Goal: Navigation & Orientation: Locate item on page

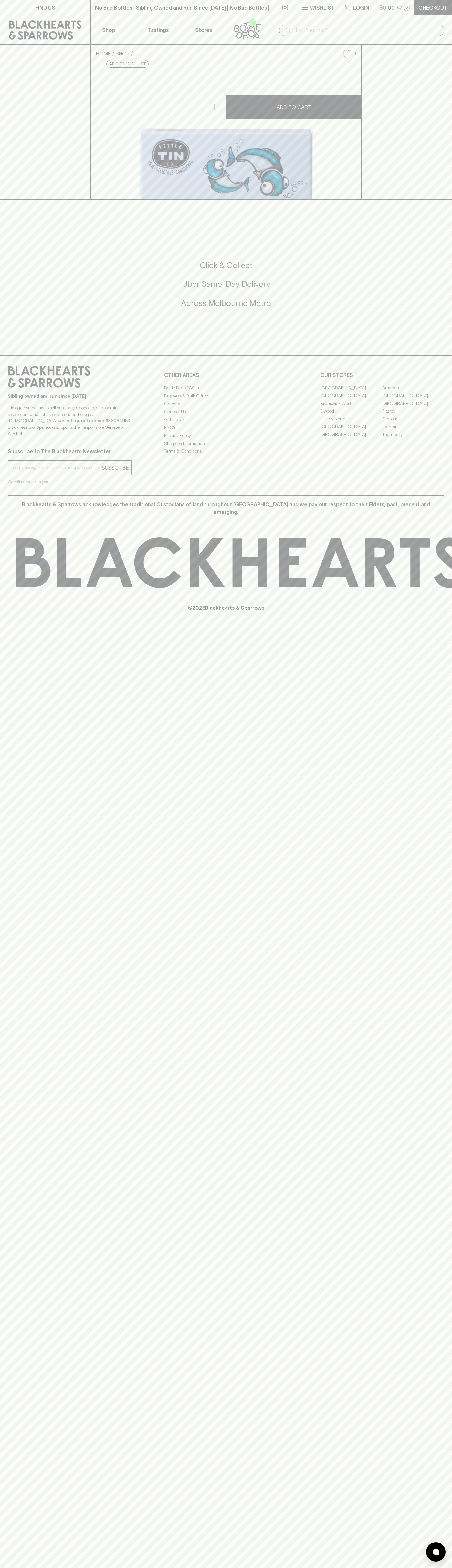
click at [448, 1064] on div "FIND US | No Bad Bottles | Sibling Owned and Run Since [DATE] | No Bad Bottles …" at bounding box center [226, 784] width 452 height 1568
click at [302, 1567] on html "FIND US | No Bad Bottles | Sibling Owned and Run Since [DATE] | No Bad Bottles …" at bounding box center [226, 784] width 452 height 1568
click at [2, 495] on div "Sibling owned and run since [DATE] It is against the law to sell or supply alco…" at bounding box center [226, 425] width 452 height 140
